Goal: Information Seeking & Learning: Learn about a topic

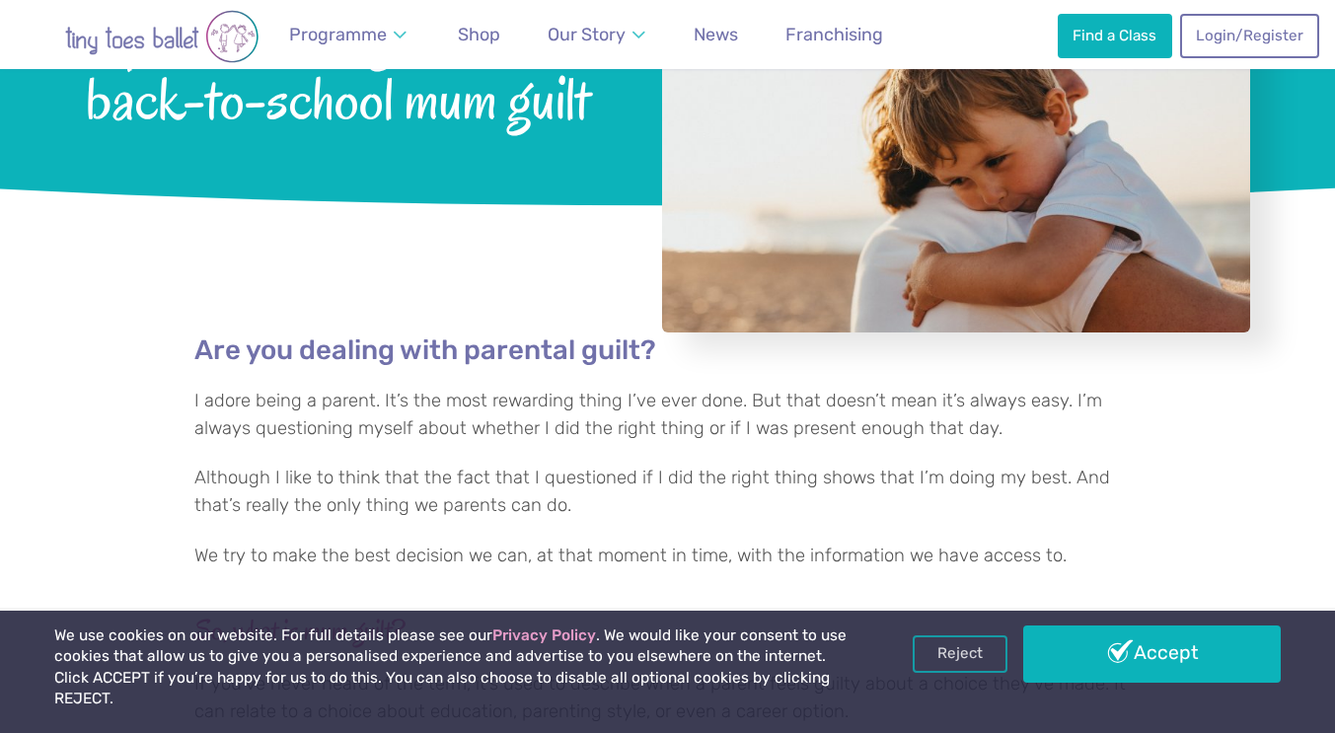
scroll to position [296, 0]
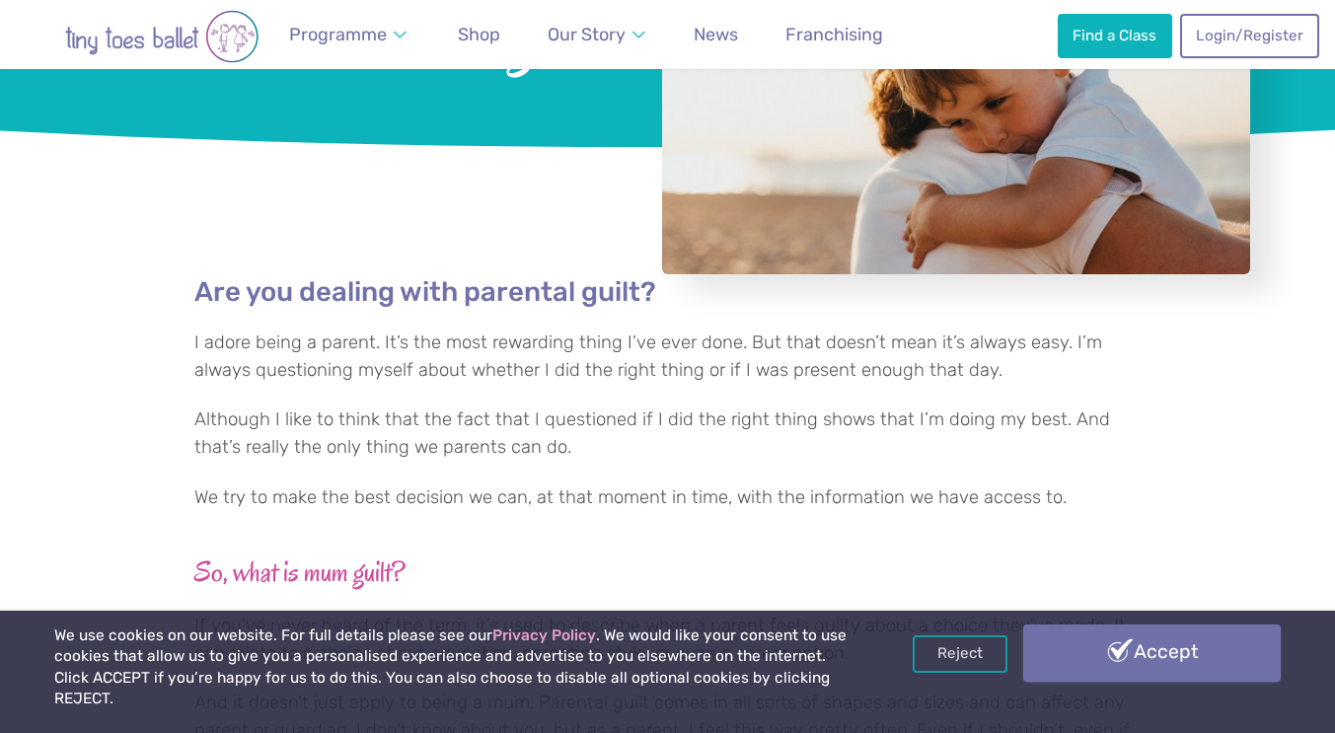
click at [1145, 682] on link "Accept" at bounding box center [1151, 652] width 257 height 57
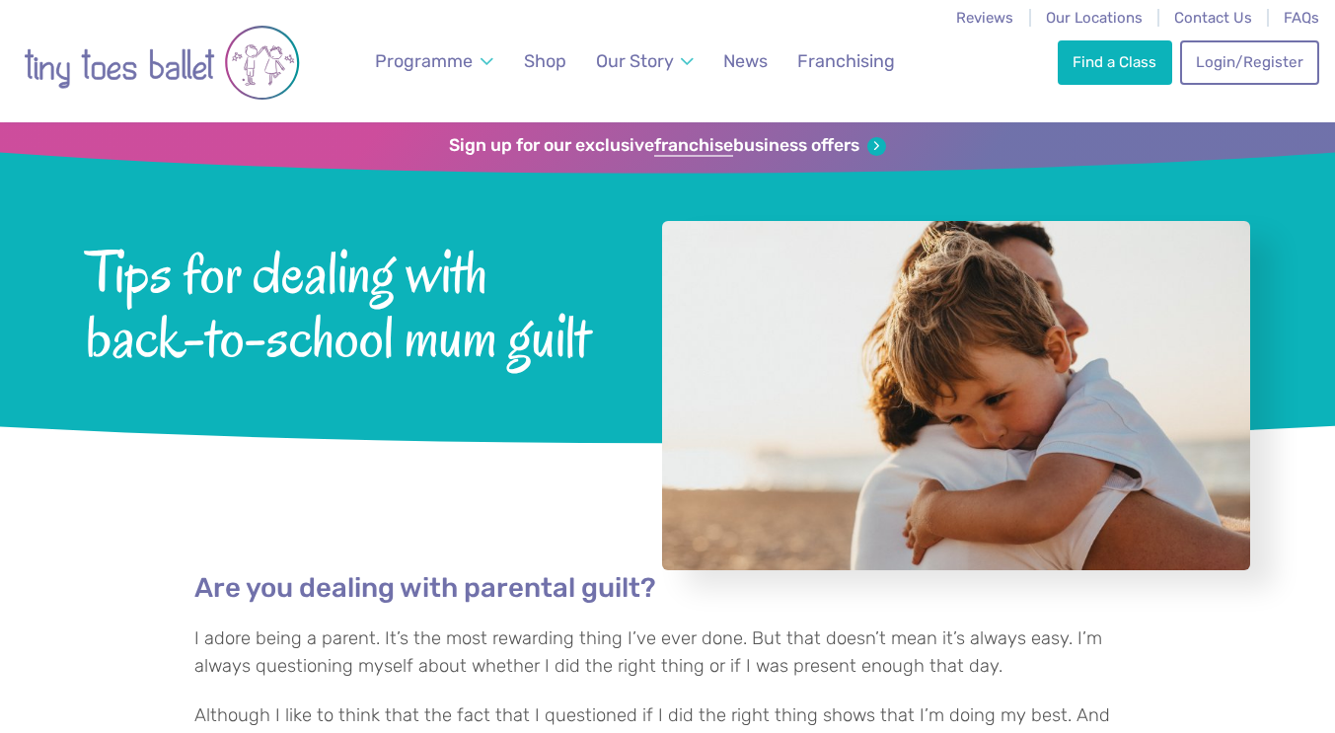
click at [307, 112] on div "Programme Weekly Classes Inclusive Dance Classes Parties Nursery & Schools Inte…" at bounding box center [671, 61] width 1294 height 122
